Goal: Transaction & Acquisition: Purchase product/service

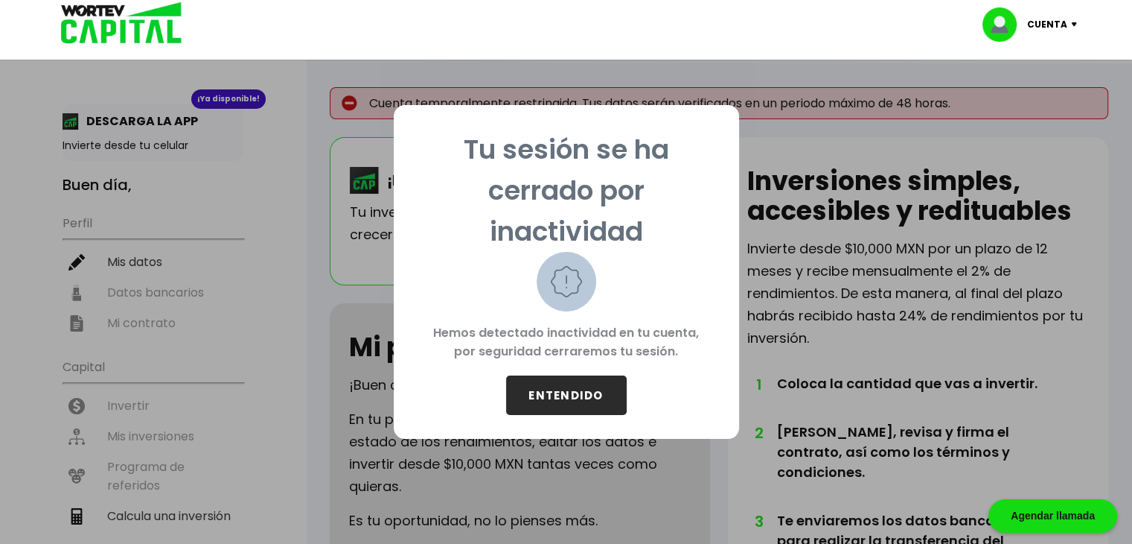
click at [565, 386] on button "ENTENDIDO" at bounding box center [566, 394] width 121 height 39
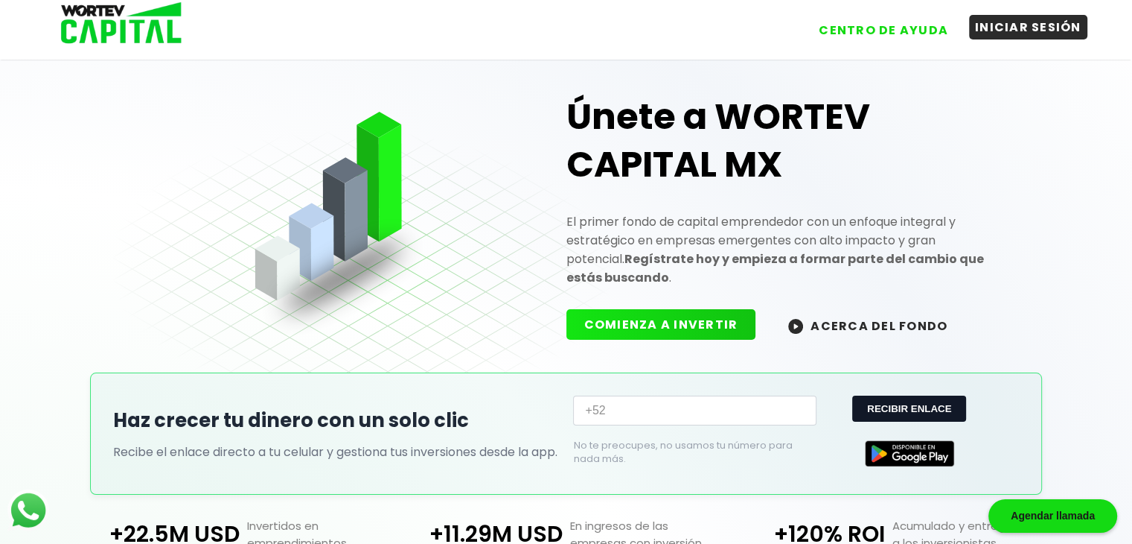
click at [992, 27] on button "INICIAR SESIÓN" at bounding box center [1028, 27] width 118 height 25
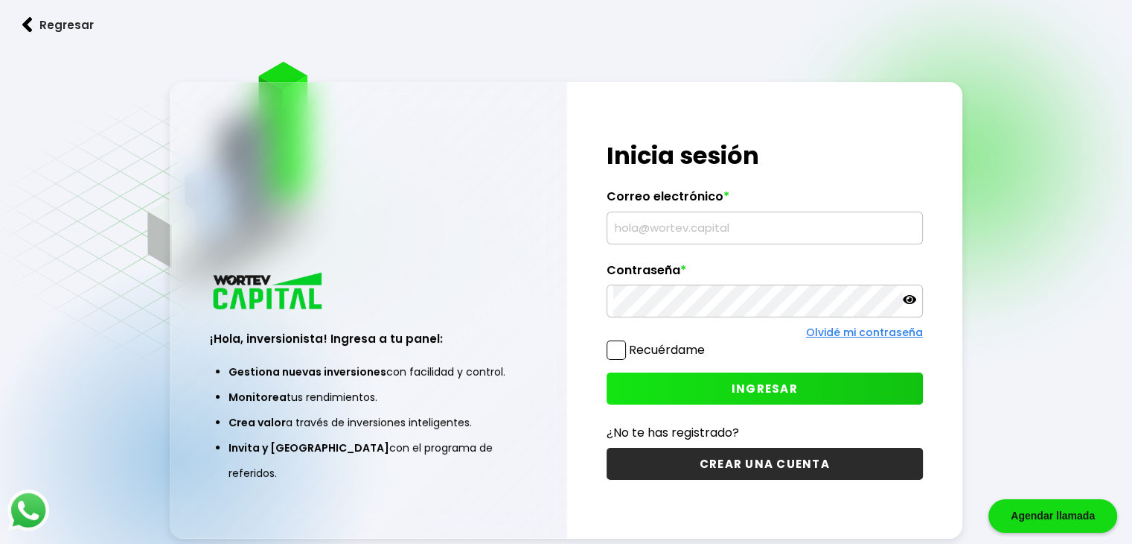
type input "[EMAIL_ADDRESS][DOMAIN_NAME]"
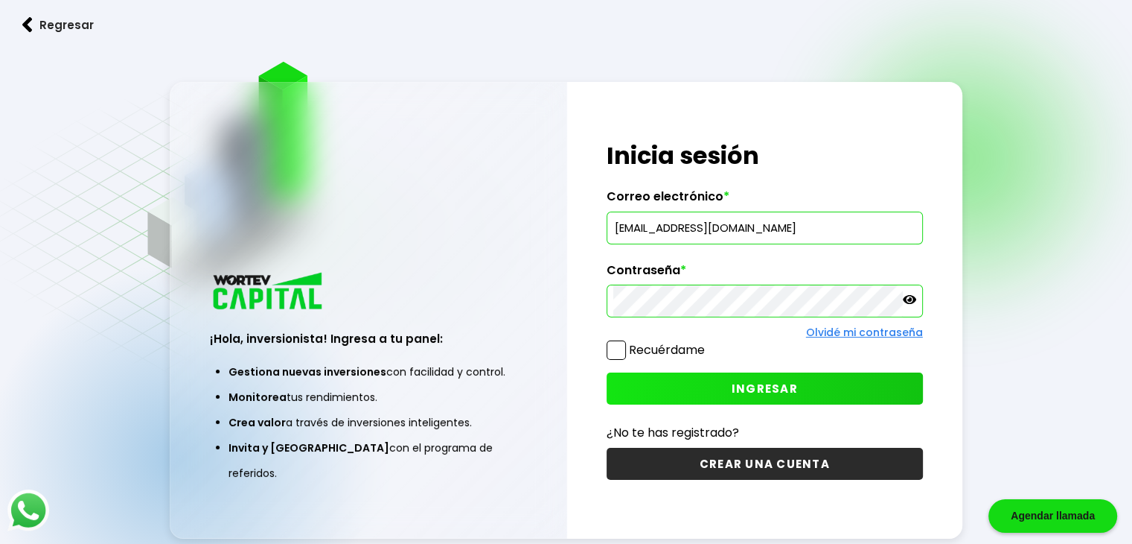
click at [664, 349] on label "Recuérdame" at bounding box center [667, 349] width 76 height 17
click at [708, 342] on input "Recuérdame" at bounding box center [708, 342] width 0 height 0
click at [905, 303] on icon at bounding box center [909, 299] width 13 height 13
click at [813, 394] on button "INGRESAR" at bounding box center [765, 388] width 316 height 32
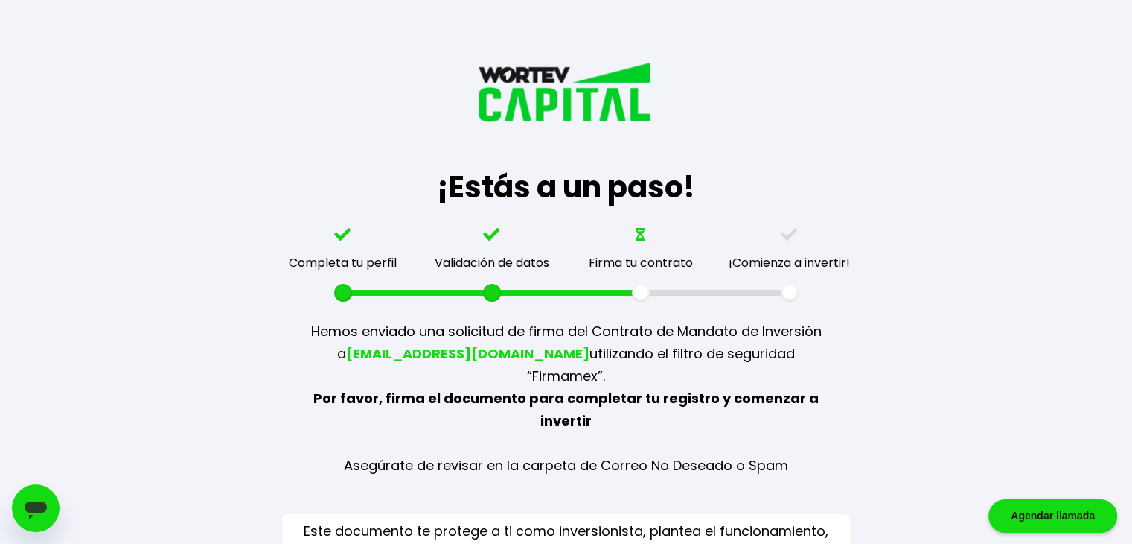
scroll to position [49, 0]
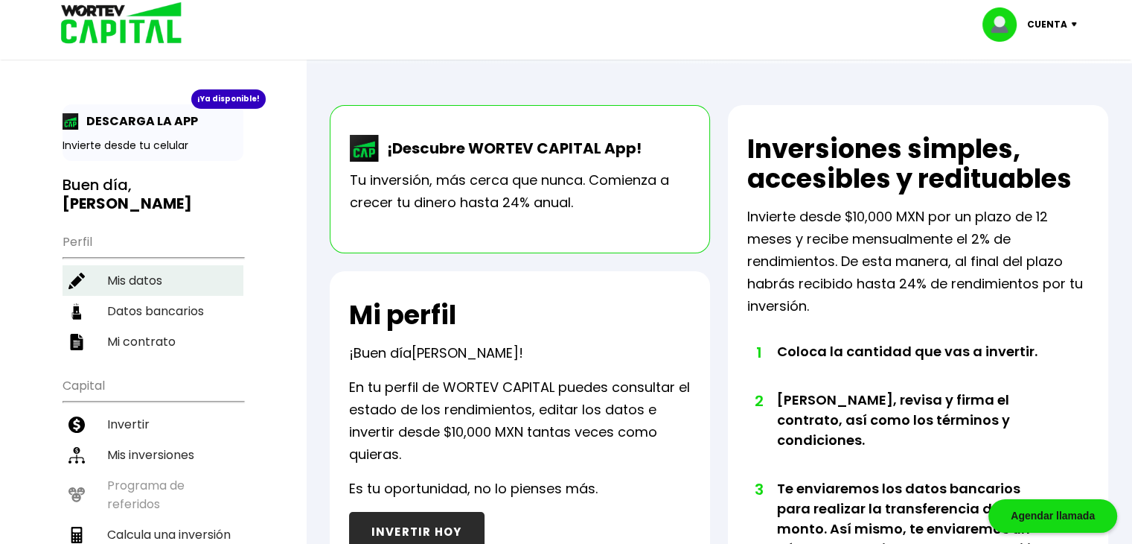
click at [147, 265] on li "Mis datos" at bounding box center [153, 280] width 181 height 31
select select "Hombre"
select select "Bachillerato"
select select "OA"
select select "Nu Bank"
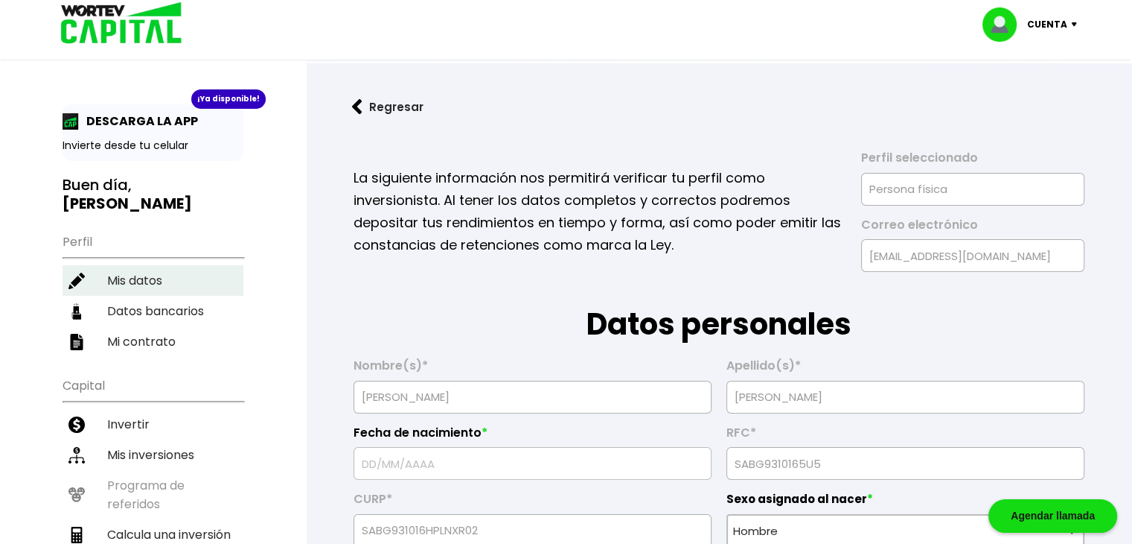
type input "16/10/1993"
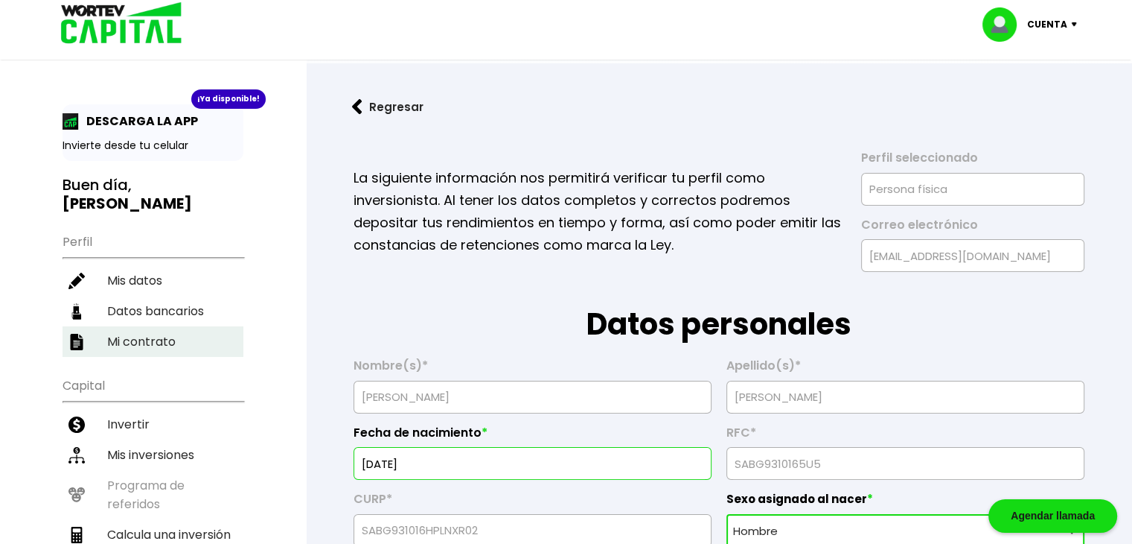
click at [176, 326] on li "Mi contrato" at bounding box center [153, 341] width 181 height 31
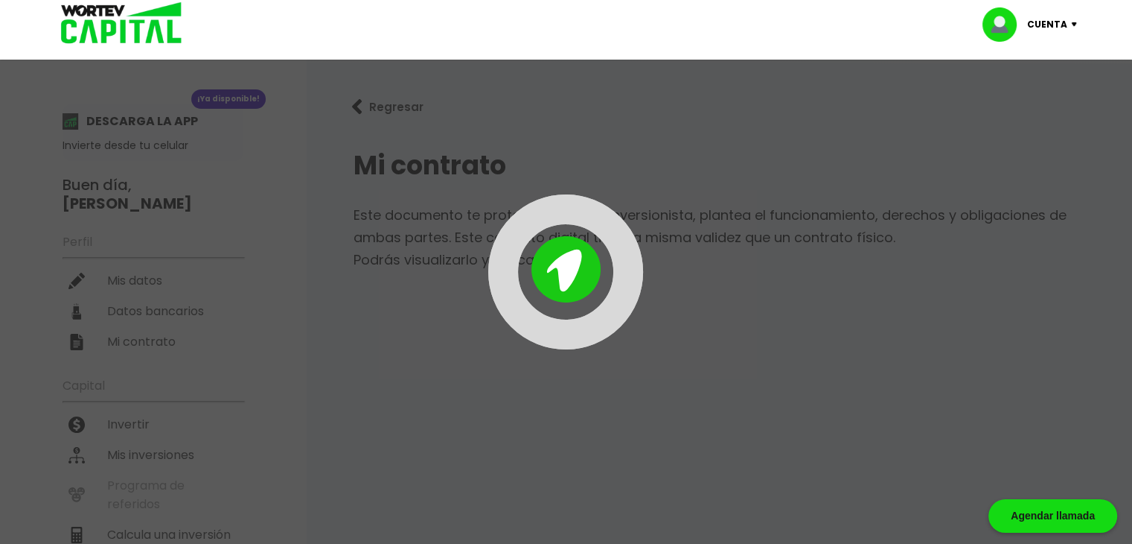
click at [208, 302] on div at bounding box center [566, 272] width 1132 height 544
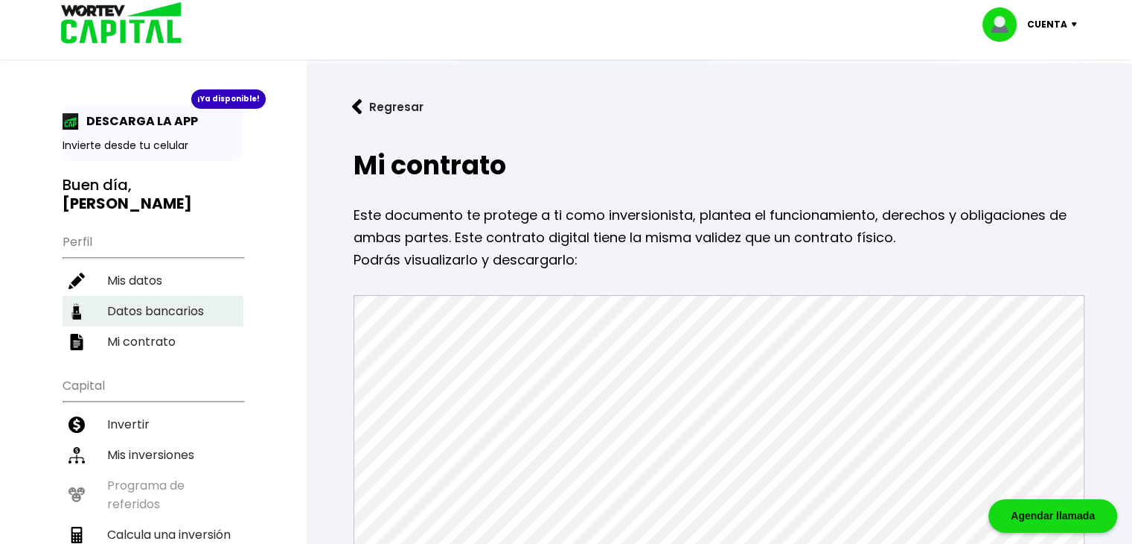
click at [164, 302] on li "Datos bancarios" at bounding box center [153, 311] width 181 height 31
select select "Nu Bank"
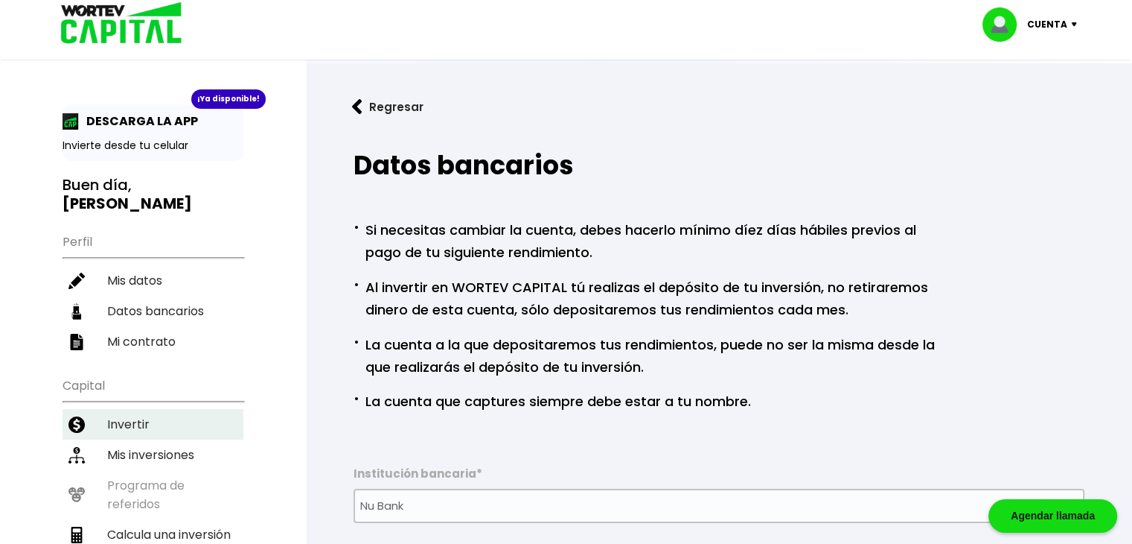
click at [152, 409] on li "Invertir" at bounding box center [153, 424] width 181 height 31
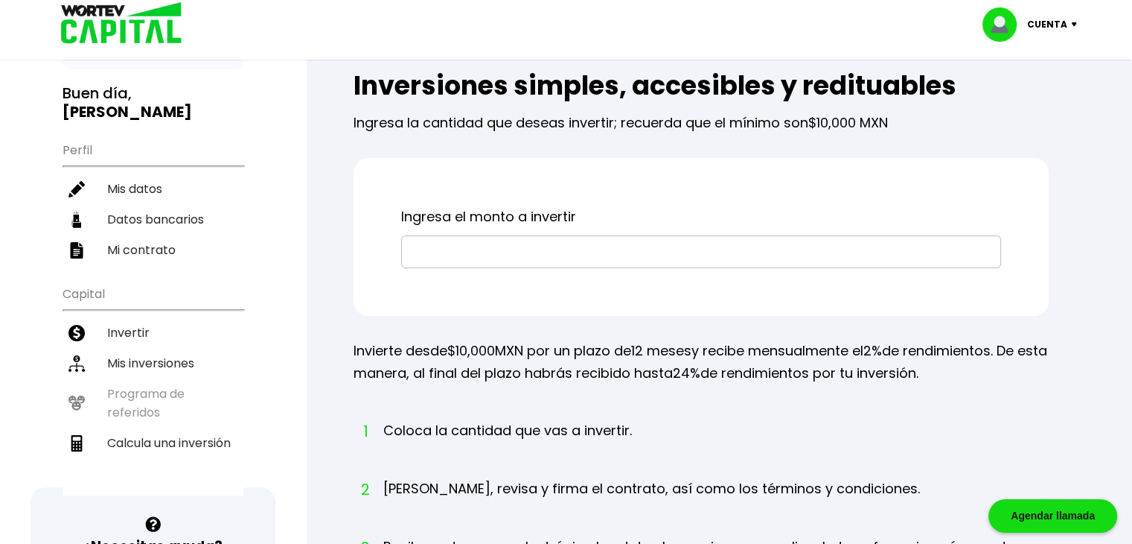
scroll to position [92, 0]
click at [502, 243] on input "text" at bounding box center [701, 250] width 587 height 31
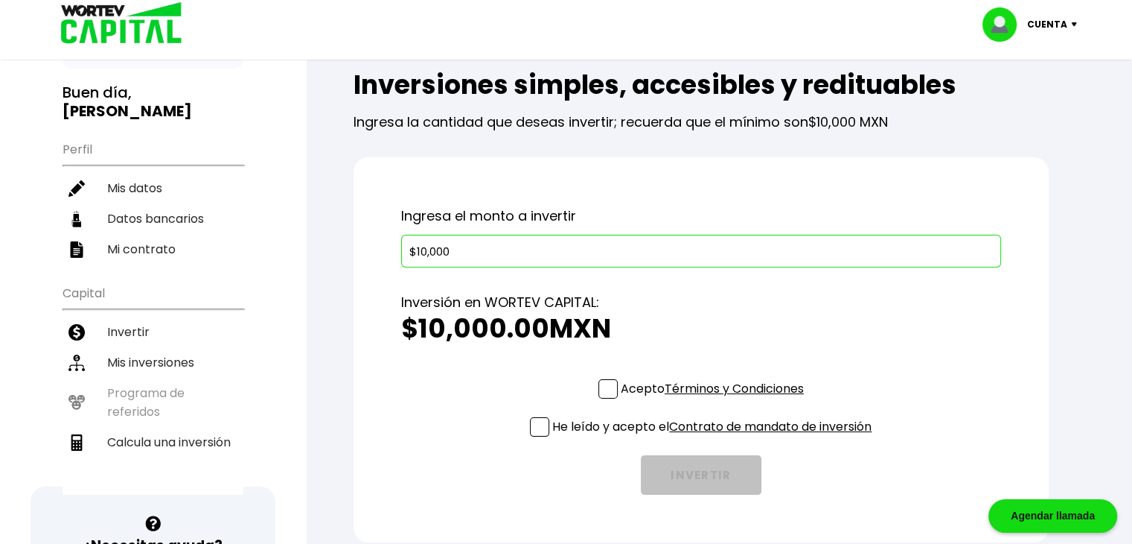
type input "$10,000"
click at [748, 361] on div "Inversión en WORTEV CAPITAL: $10,000.00 MXN" at bounding box center [701, 323] width 600 height 112
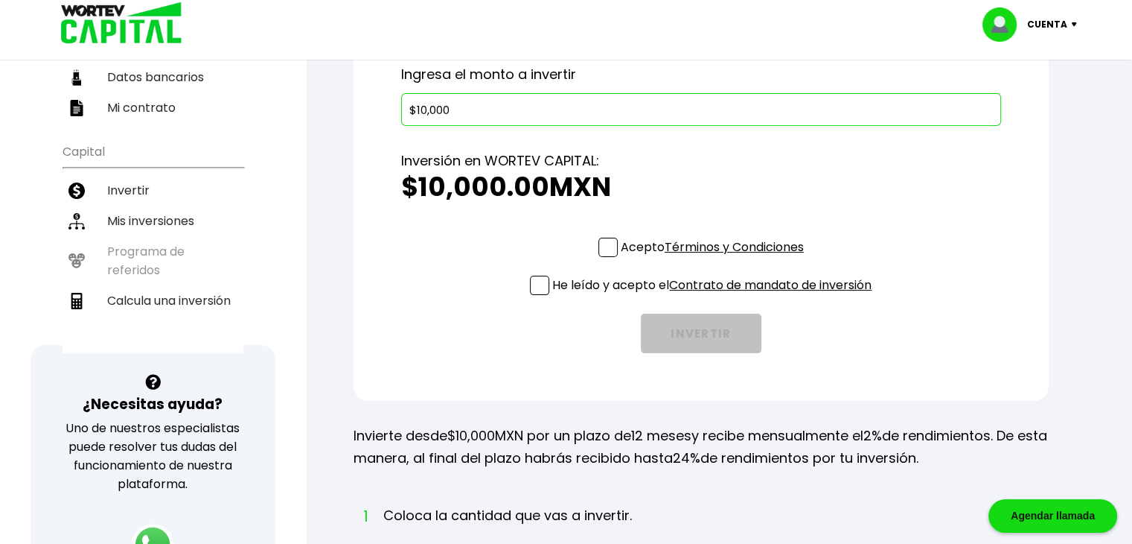
scroll to position [256, 0]
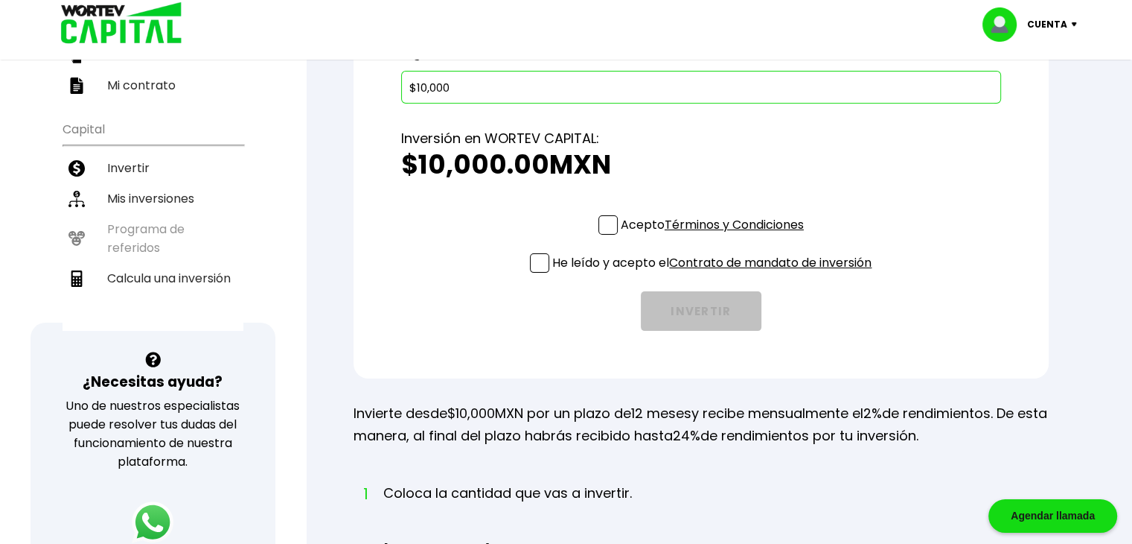
click at [599, 220] on span at bounding box center [608, 224] width 19 height 19
click at [716, 236] on input "Acepto Términos y Condiciones" at bounding box center [716, 236] width 0 height 0
click at [542, 253] on span at bounding box center [539, 262] width 19 height 19
click at [716, 274] on input "He leído y acepto el Contrato de mandato de inversión" at bounding box center [716, 274] width 0 height 0
click at [683, 324] on button "INVERTIR" at bounding box center [701, 310] width 121 height 39
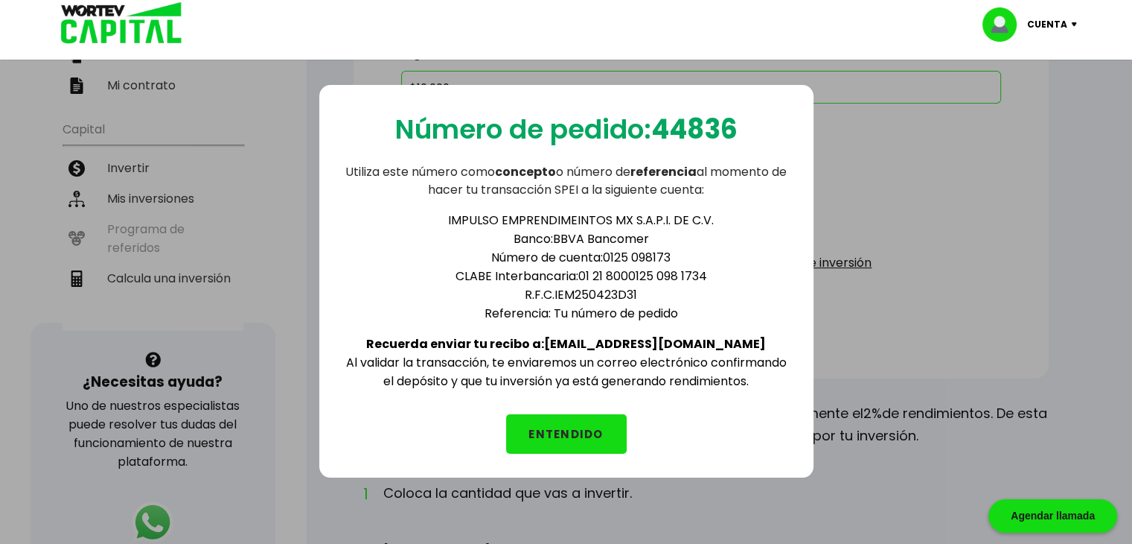
click at [560, 430] on button "ENTENDIDO" at bounding box center [566, 433] width 121 height 39
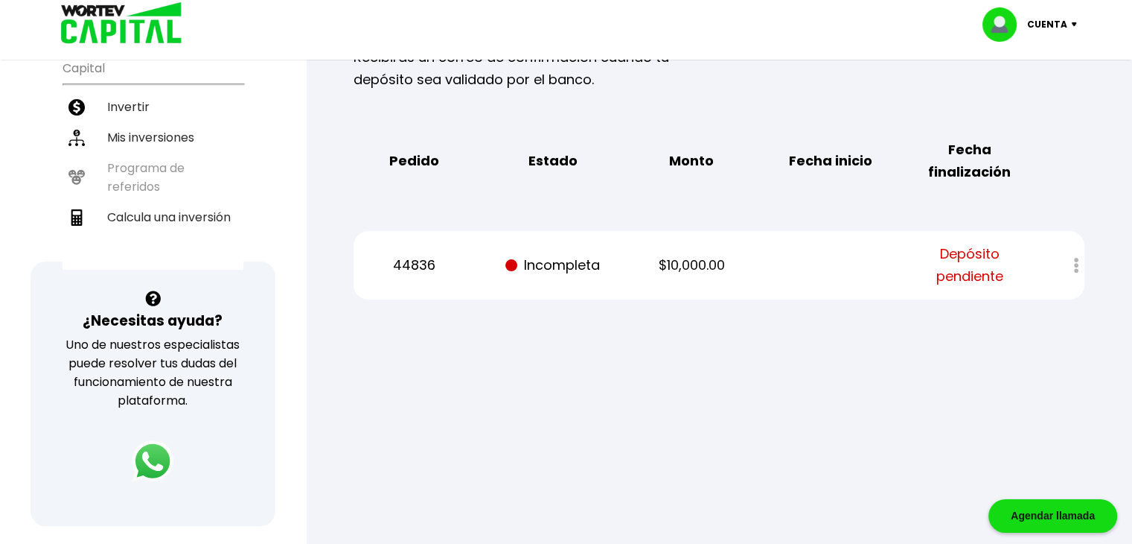
scroll to position [329, 0]
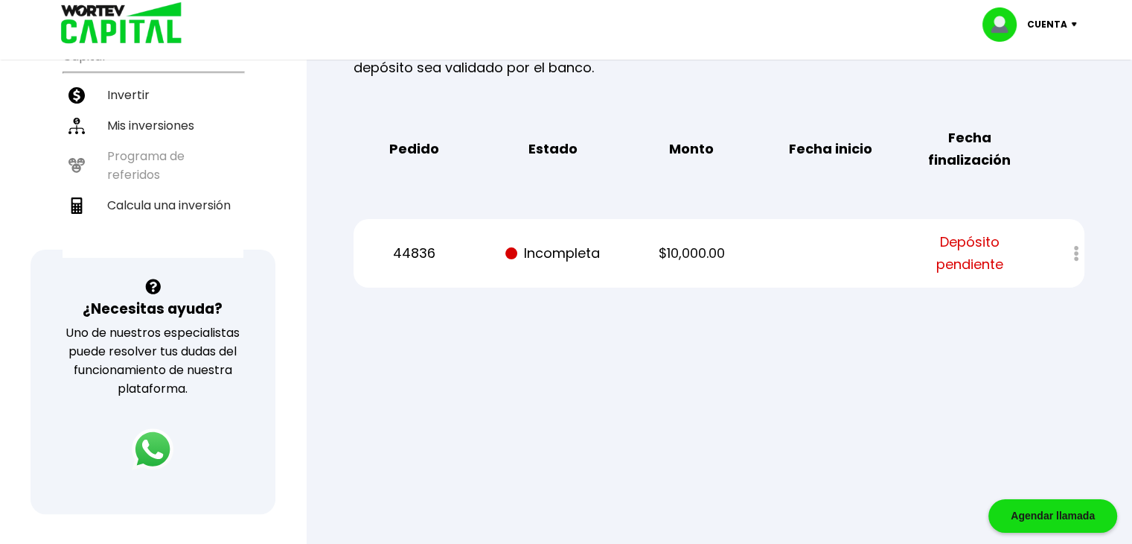
click at [570, 261] on p "Incompleta" at bounding box center [552, 253] width 117 height 22
click at [953, 262] on span "Depósito pendiente" at bounding box center [969, 253] width 117 height 45
drag, startPoint x: 1074, startPoint y: 252, endPoint x: 705, endPoint y: 351, distance: 382.1
click at [705, 351] on div at bounding box center [566, 272] width 1132 height 544
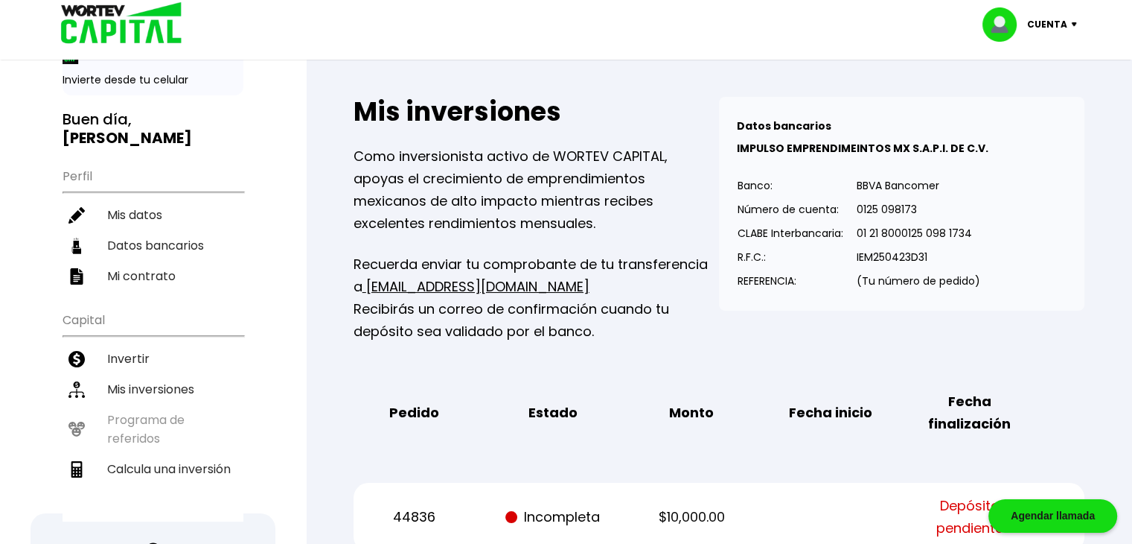
scroll to position [0, 0]
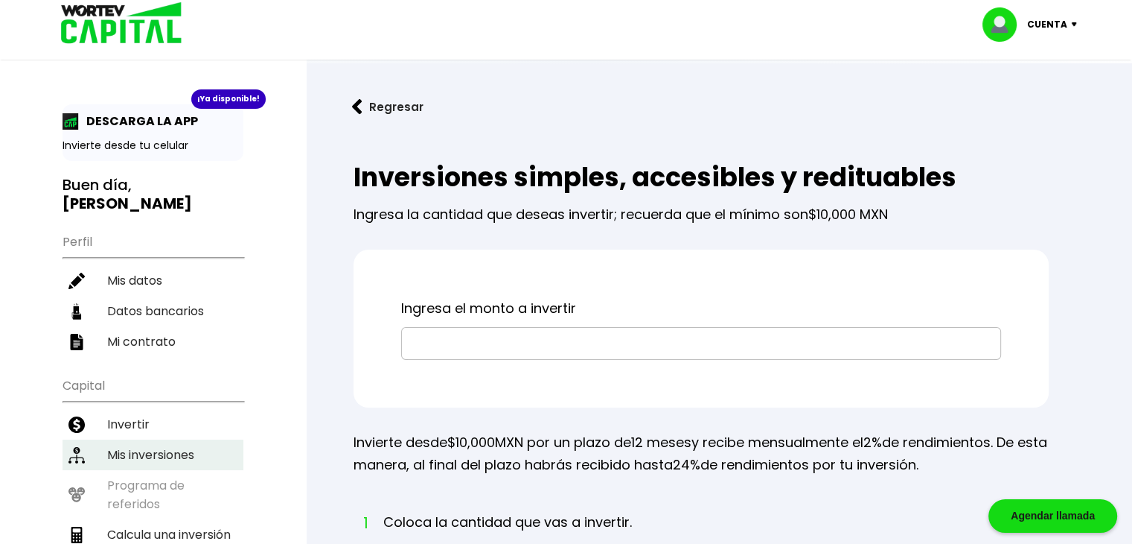
click at [139, 439] on li "Mis inversiones" at bounding box center [153, 454] width 181 height 31
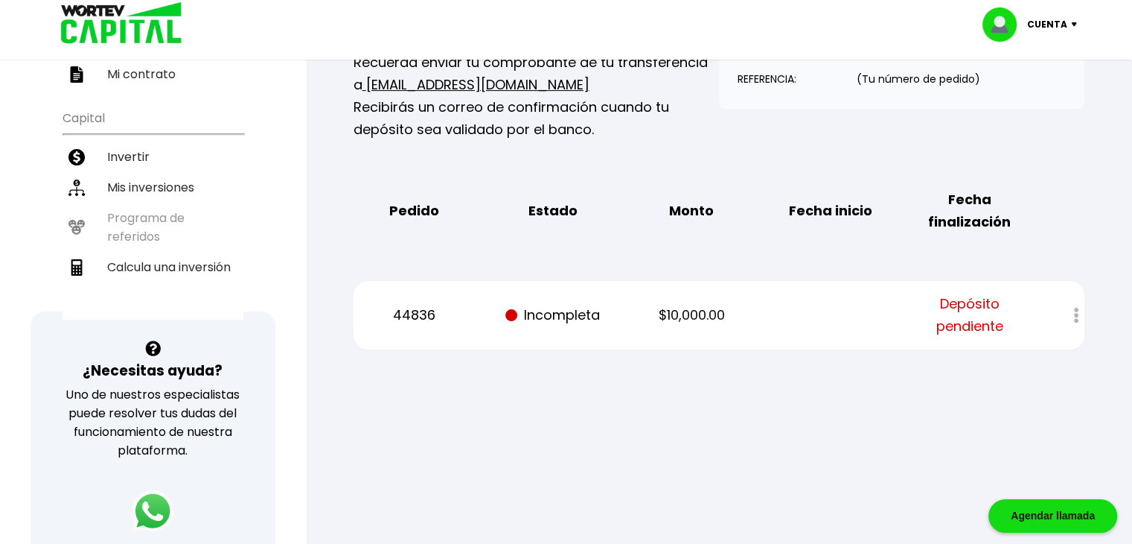
scroll to position [268, 0]
click at [1078, 310] on div at bounding box center [1066, 315] width 36 height 32
click at [938, 318] on span "Depósito pendiente" at bounding box center [969, 314] width 117 height 45
click at [568, 316] on p "Incompleta" at bounding box center [552, 314] width 117 height 22
drag, startPoint x: 568, startPoint y: 316, endPoint x: 441, endPoint y: 402, distance: 153.8
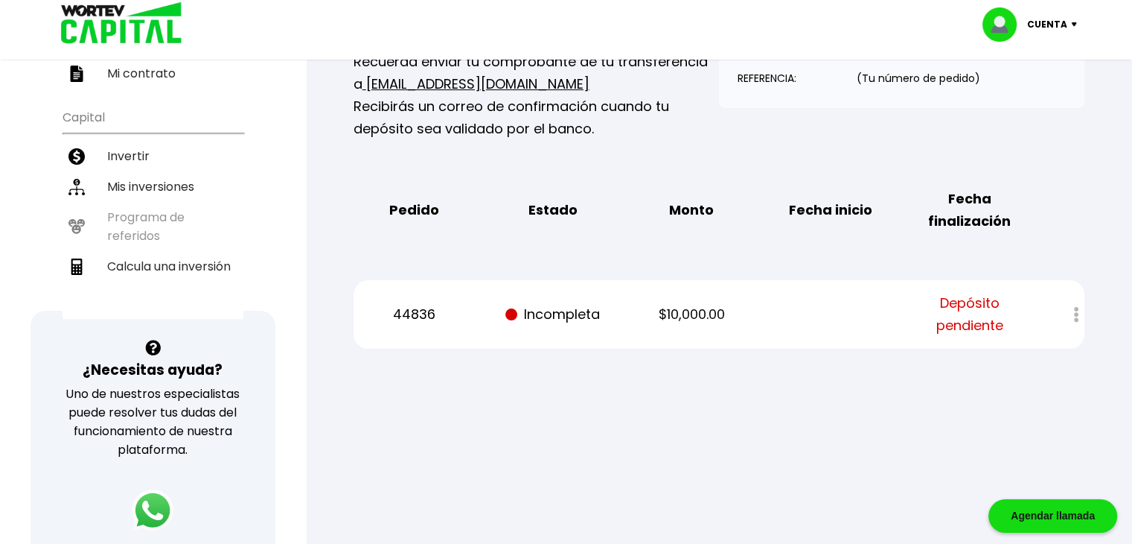
click at [441, 402] on div at bounding box center [566, 272] width 1132 height 544
